Goal: Find specific page/section: Find specific page/section

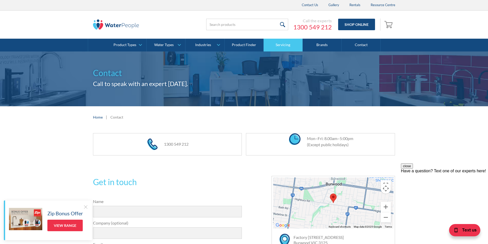
click at [283, 47] on link "Servicing" at bounding box center [283, 45] width 39 height 13
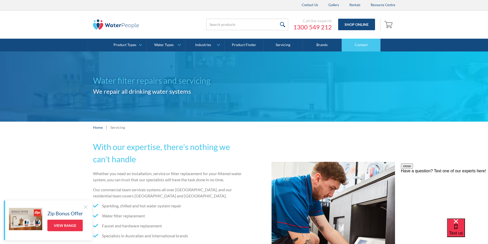
click at [358, 46] on link "Contact" at bounding box center [361, 45] width 39 height 13
